Goal: Transaction & Acquisition: Purchase product/service

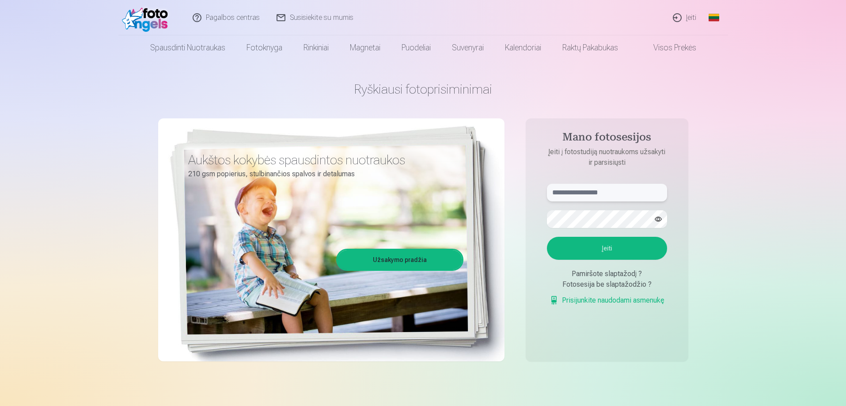
click at [578, 191] on input "text" at bounding box center [607, 193] width 120 height 18
type input "**********"
click at [611, 244] on button "Įeiti" at bounding box center [607, 248] width 120 height 23
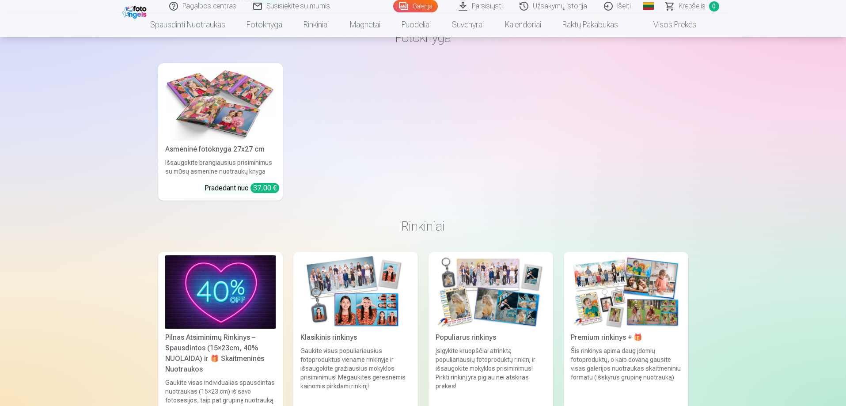
scroll to position [8440, 0]
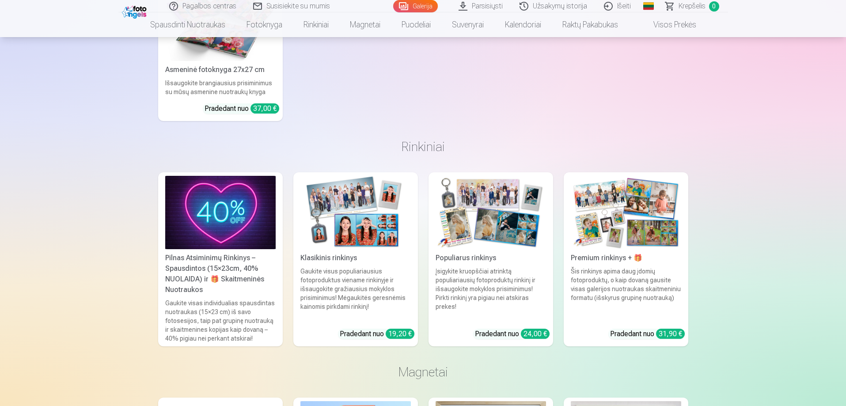
click at [582, 294] on div "Šis rinkinys apima daug įdomių fotoproduktų, o kaip dovaną gausite visas galeri…" at bounding box center [626, 294] width 118 height 55
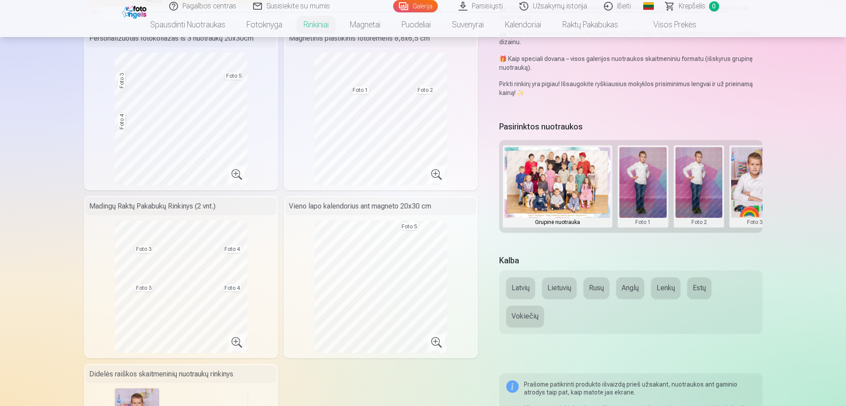
scroll to position [265, 0]
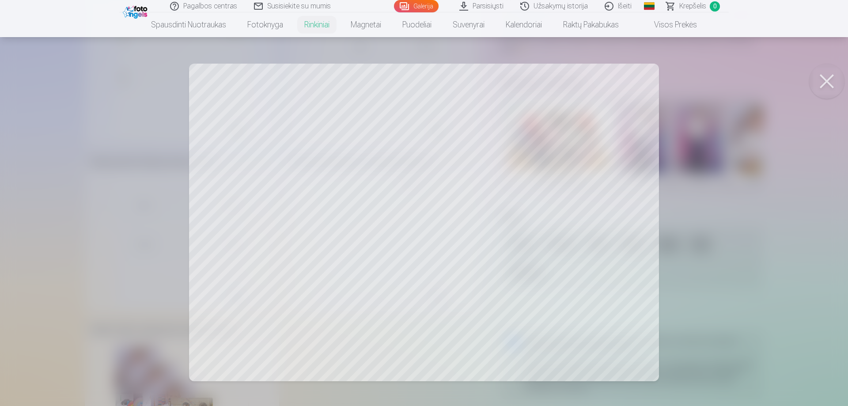
click at [829, 78] on button at bounding box center [827, 81] width 35 height 35
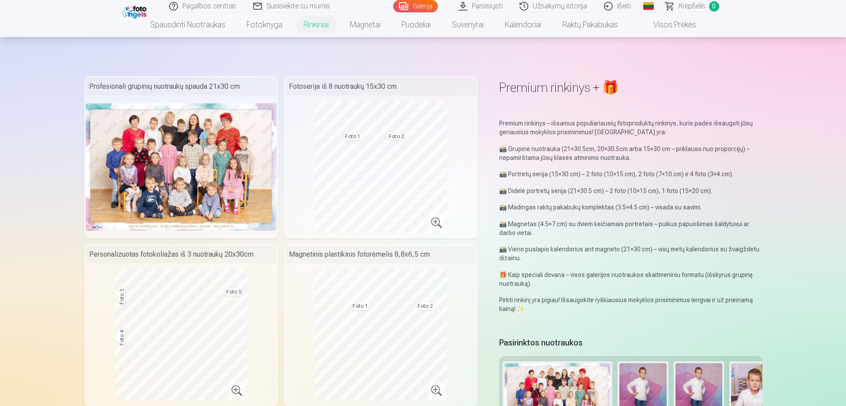
scroll to position [0, 0]
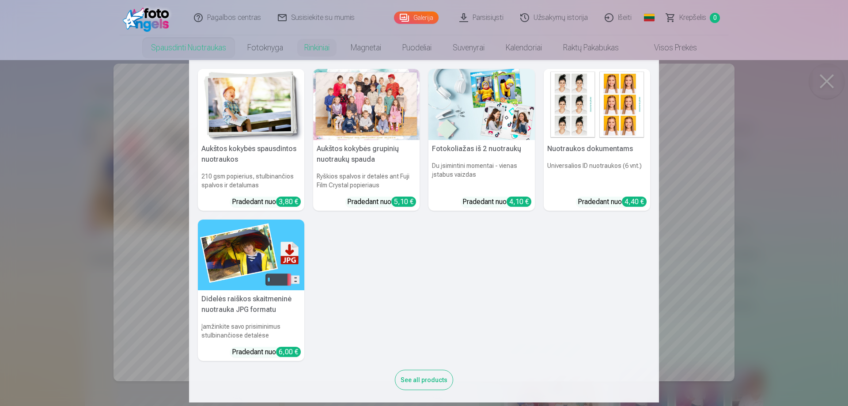
click at [192, 45] on link "Spausdinti nuotraukas" at bounding box center [189, 47] width 96 height 25
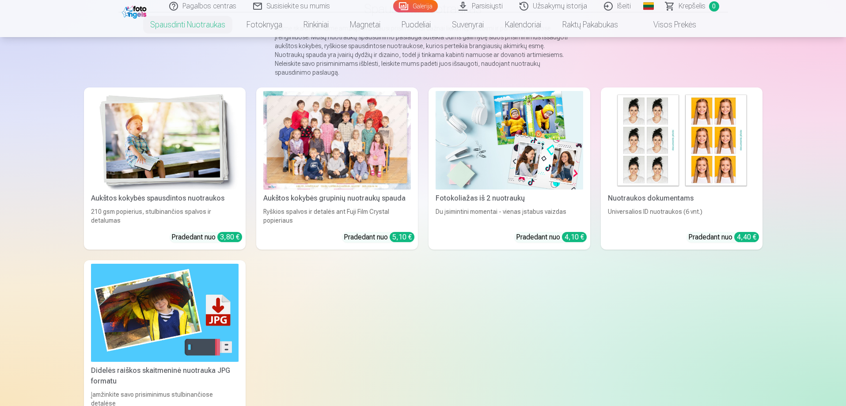
scroll to position [88, 0]
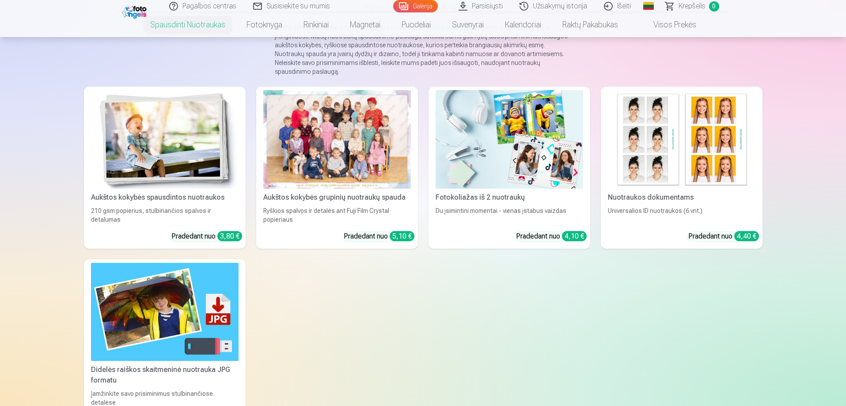
click at [498, 137] on img at bounding box center [510, 139] width 148 height 99
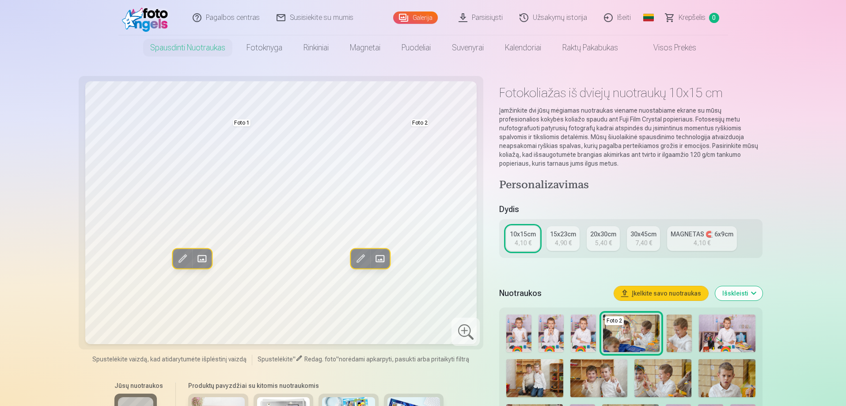
click at [515, 339] on img at bounding box center [518, 334] width 25 height 38
click at [680, 338] on img at bounding box center [679, 334] width 25 height 38
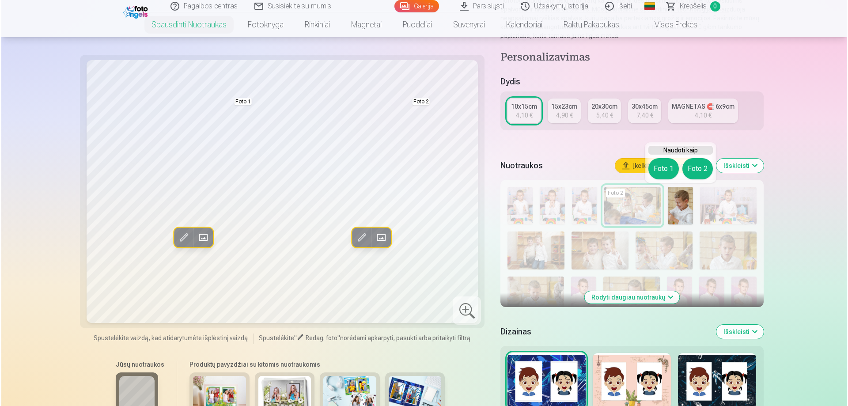
scroll to position [88, 0]
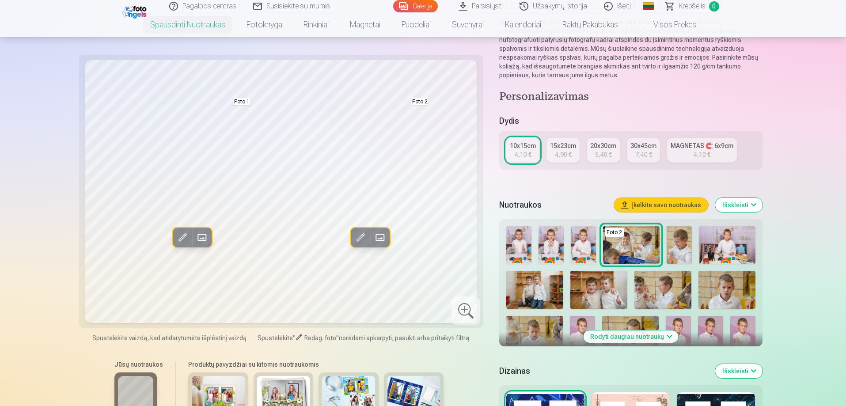
click at [202, 236] on span at bounding box center [202, 237] width 14 height 14
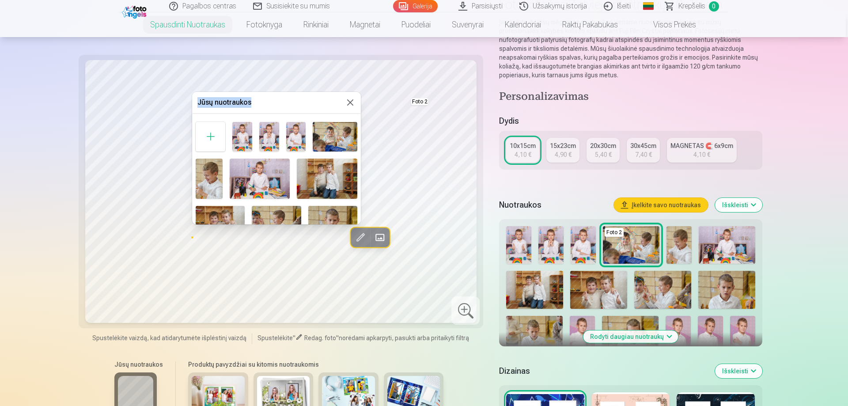
drag, startPoint x: 285, startPoint y: 100, endPoint x: 407, endPoint y: 119, distance: 123.5
click at [407, 119] on body "Pagalbos centras Susisiekite su mumis Galerija Parsisiųsti Užsakymų istorija Iš…" at bounding box center [424, 115] width 848 height 406
click at [254, 132] on div "Foto 1" at bounding box center [276, 276] width 169 height 317
click at [273, 135] on img at bounding box center [269, 137] width 20 height 30
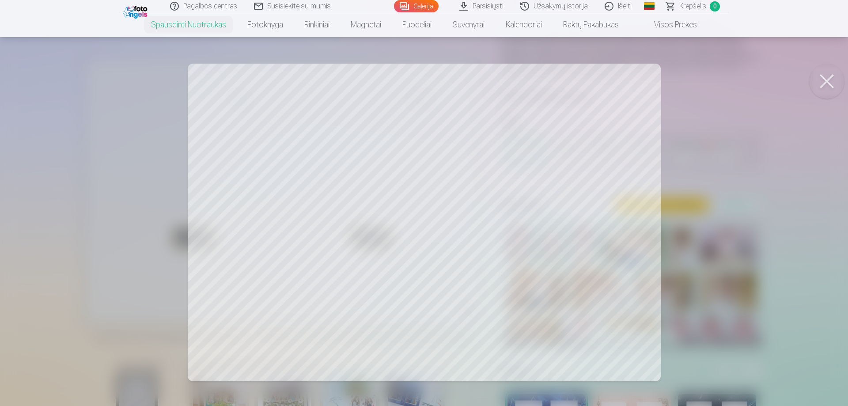
click at [821, 86] on button at bounding box center [827, 81] width 35 height 35
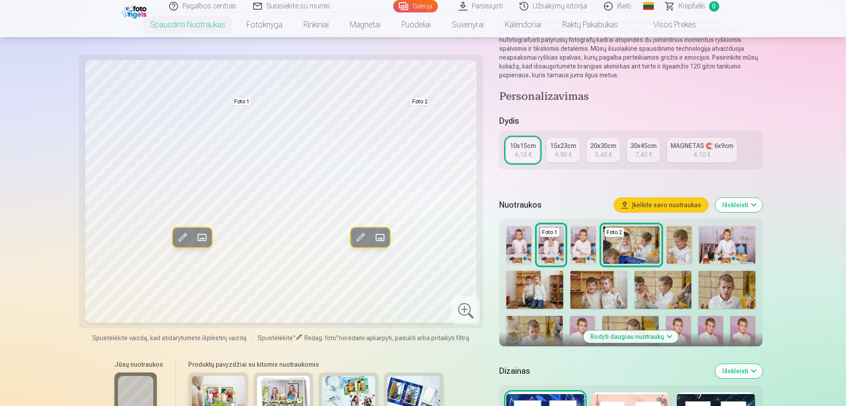
click at [202, 238] on span at bounding box center [202, 237] width 14 height 14
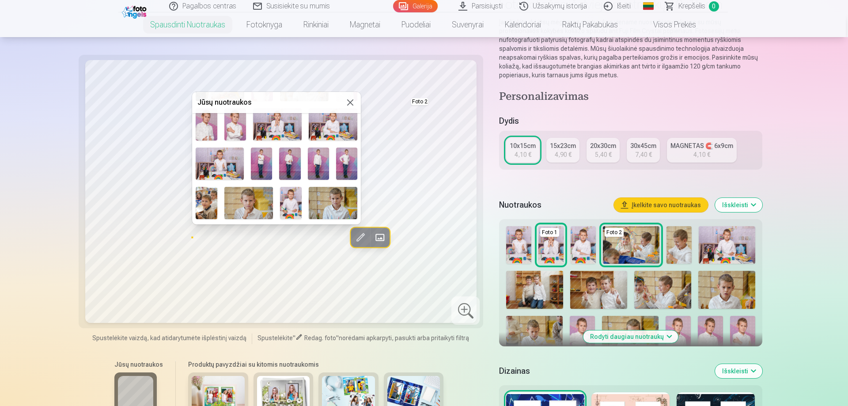
scroll to position [207, 0]
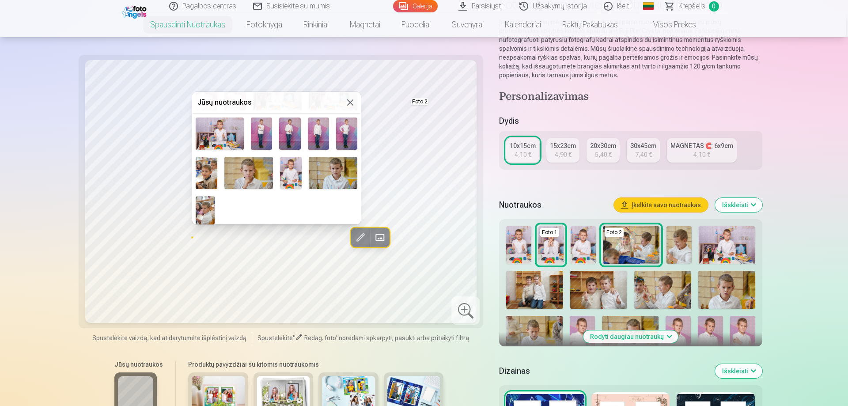
click at [403, 117] on div at bounding box center [424, 203] width 848 height 406
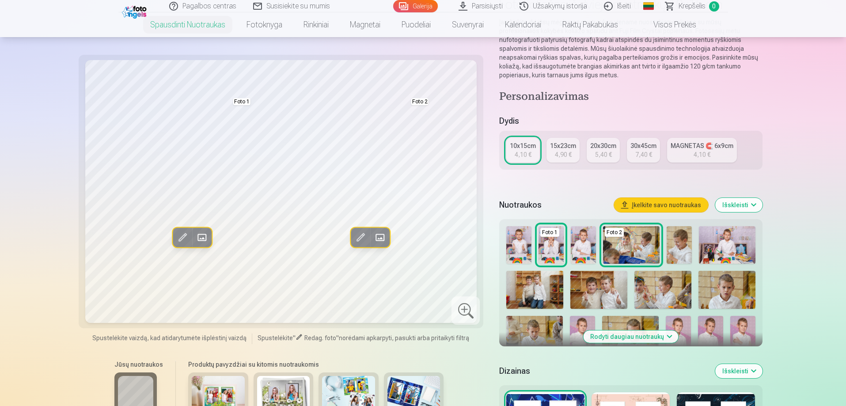
click at [381, 238] on span at bounding box center [380, 237] width 14 height 14
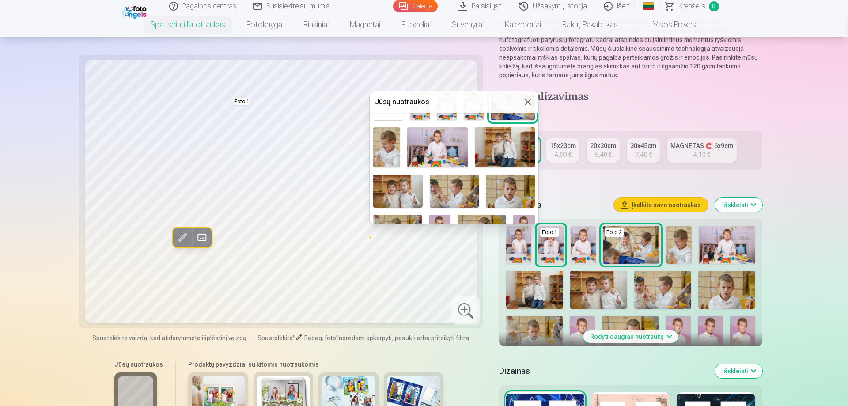
scroll to position [44, 0]
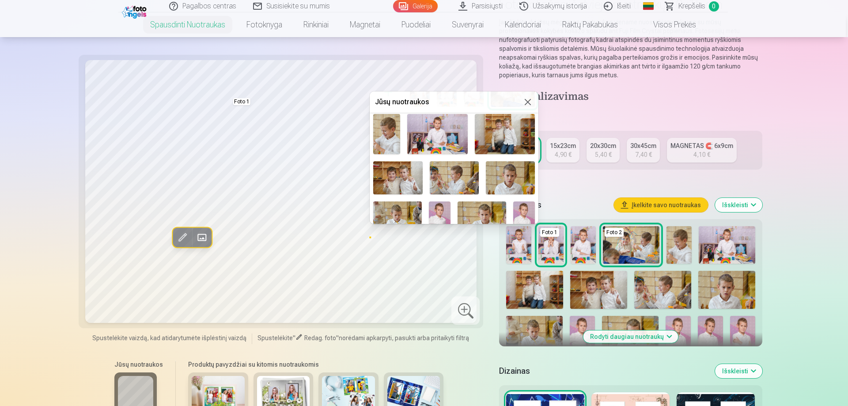
click at [391, 135] on img at bounding box center [386, 134] width 27 height 40
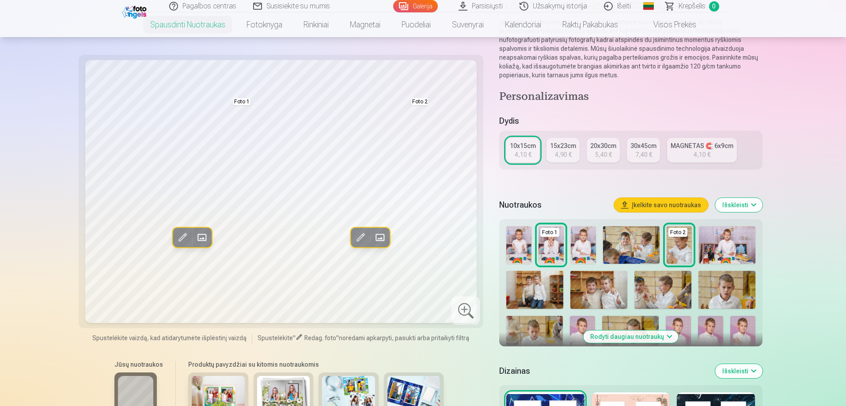
click at [378, 239] on span at bounding box center [380, 237] width 14 height 14
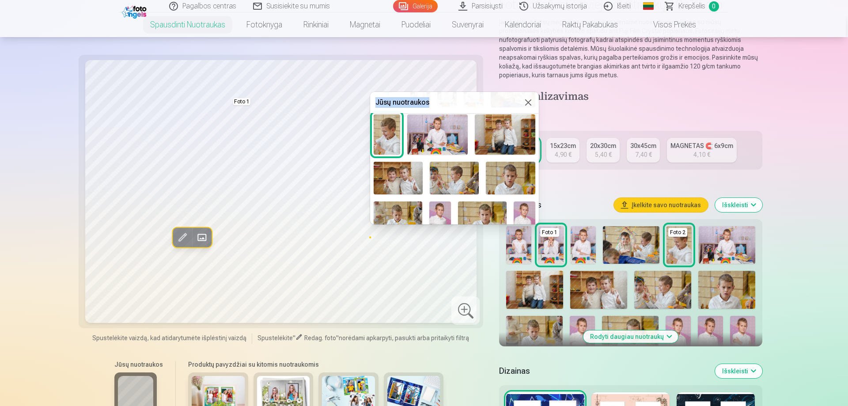
drag, startPoint x: 470, startPoint y: 97, endPoint x: 536, endPoint y: 79, distance: 68.7
click at [536, 79] on body "Pagalbos centras Susisiekite su mumis Galerija Parsisiųsti Užsakymų istorija Iš…" at bounding box center [424, 115] width 848 height 406
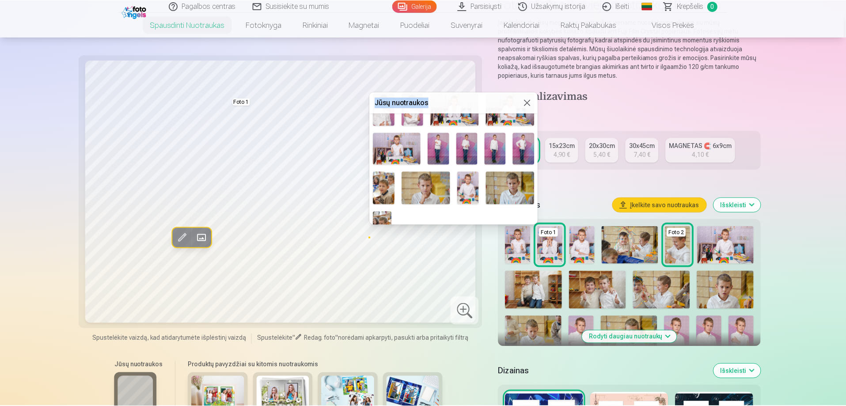
scroll to position [207, 0]
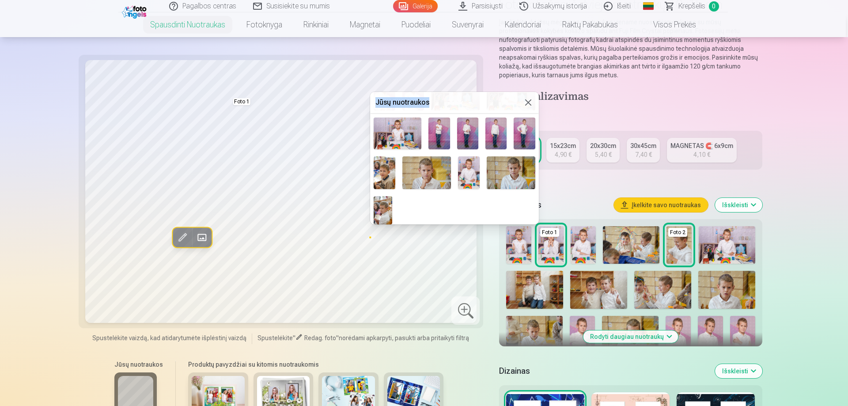
click at [427, 179] on img at bounding box center [427, 172] width 49 height 32
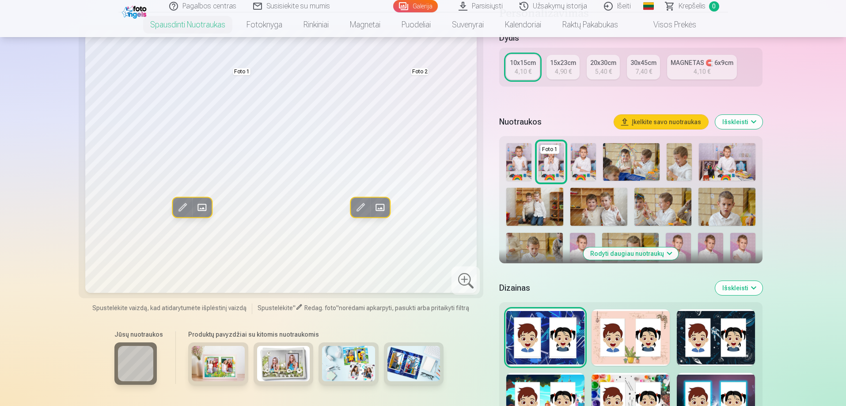
scroll to position [88, 0]
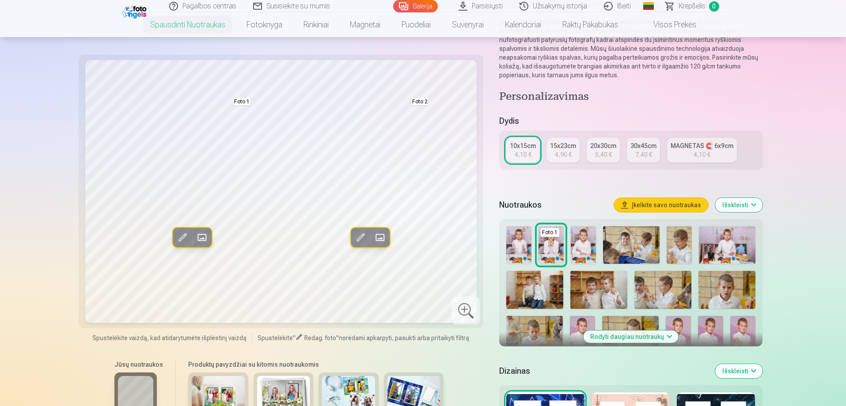
click at [682, 153] on link "MAGNETAS 🧲 6x9cm 4,10 €" at bounding box center [702, 150] width 70 height 25
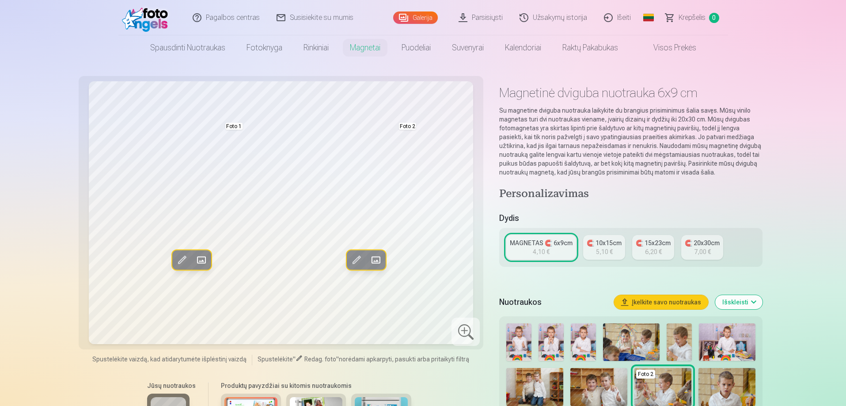
click at [574, 19] on link "Užsakymų istorija" at bounding box center [554, 17] width 84 height 35
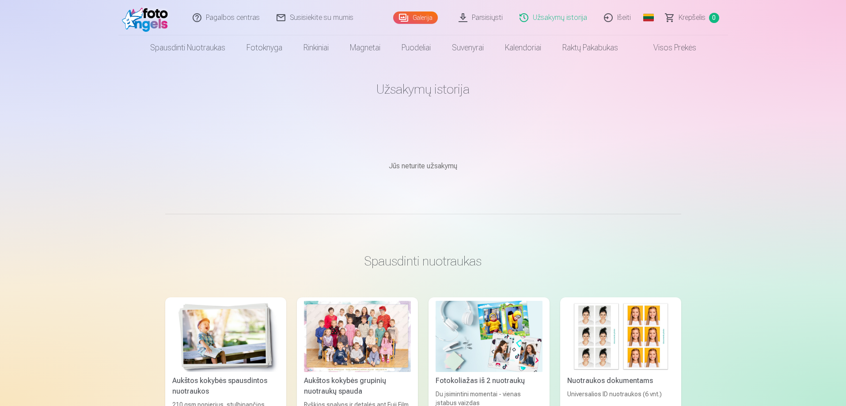
click at [161, 19] on img at bounding box center [147, 18] width 51 height 28
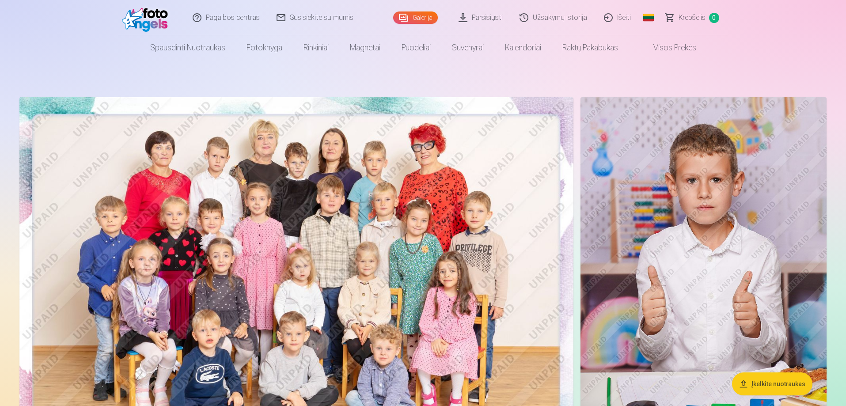
click at [147, 26] on img at bounding box center [147, 18] width 51 height 28
click at [659, 49] on link "Visos prekės" at bounding box center [668, 47] width 78 height 25
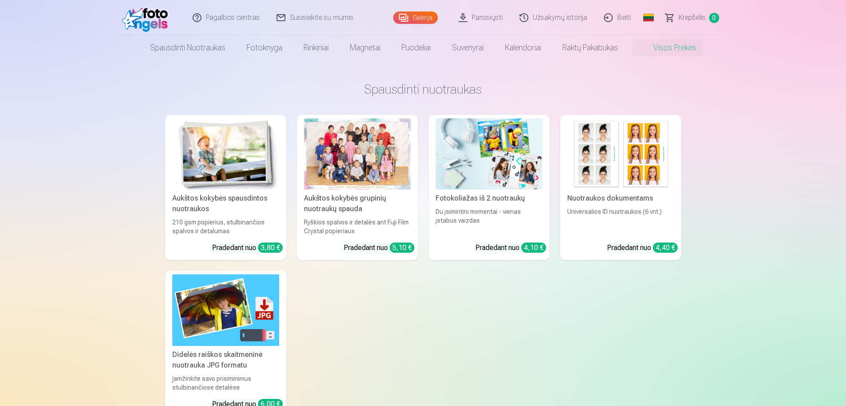
click at [620, 20] on link "Išeiti" at bounding box center [618, 17] width 44 height 35
